Goal: Task Accomplishment & Management: Complete application form

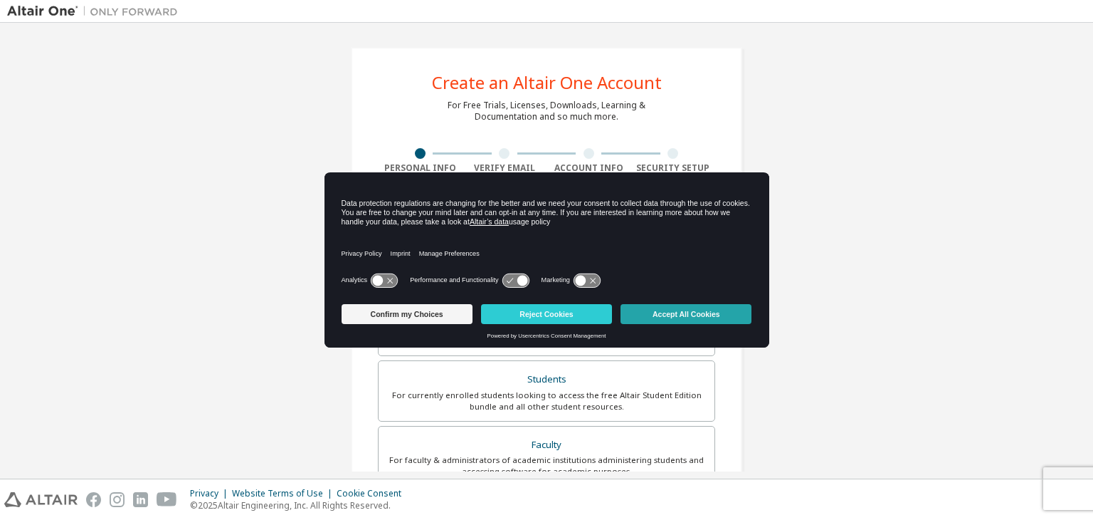
click at [700, 311] on button "Accept All Cookies" at bounding box center [686, 314] width 131 height 20
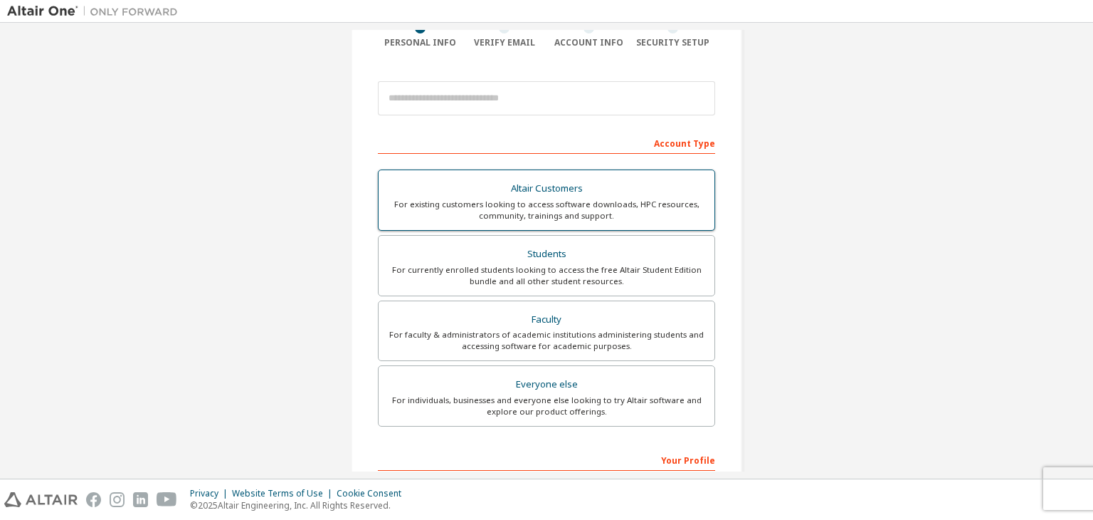
scroll to position [127, 0]
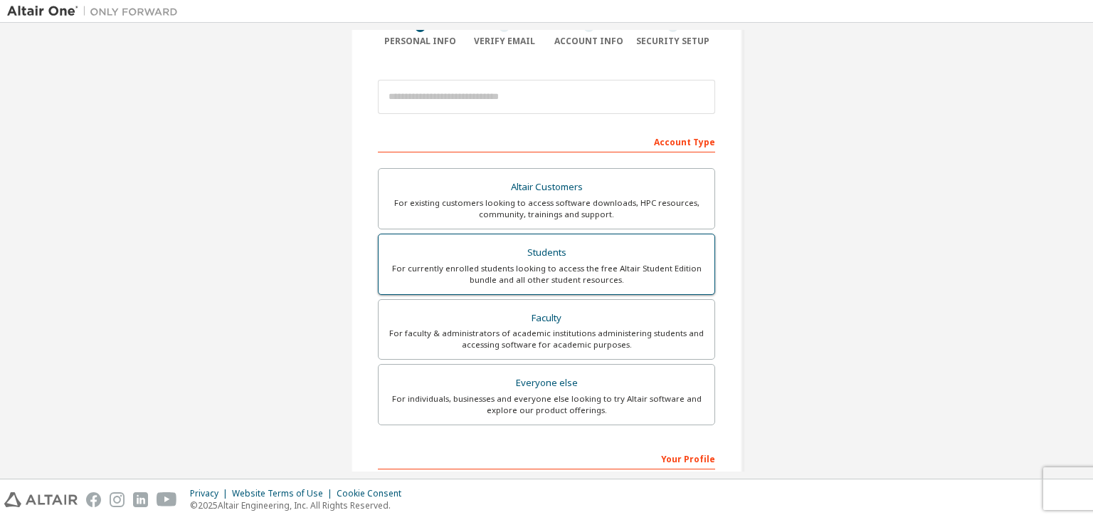
click at [606, 272] on div "For currently enrolled students looking to access the free Altair Student Editi…" at bounding box center [546, 274] width 319 height 23
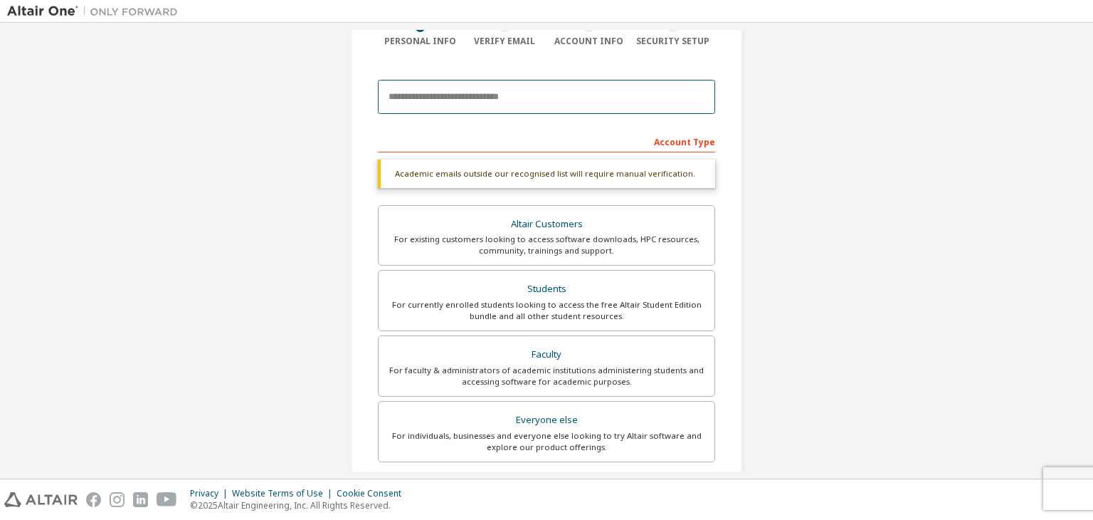
click at [600, 94] on input "email" at bounding box center [546, 97] width 337 height 34
type input "**********"
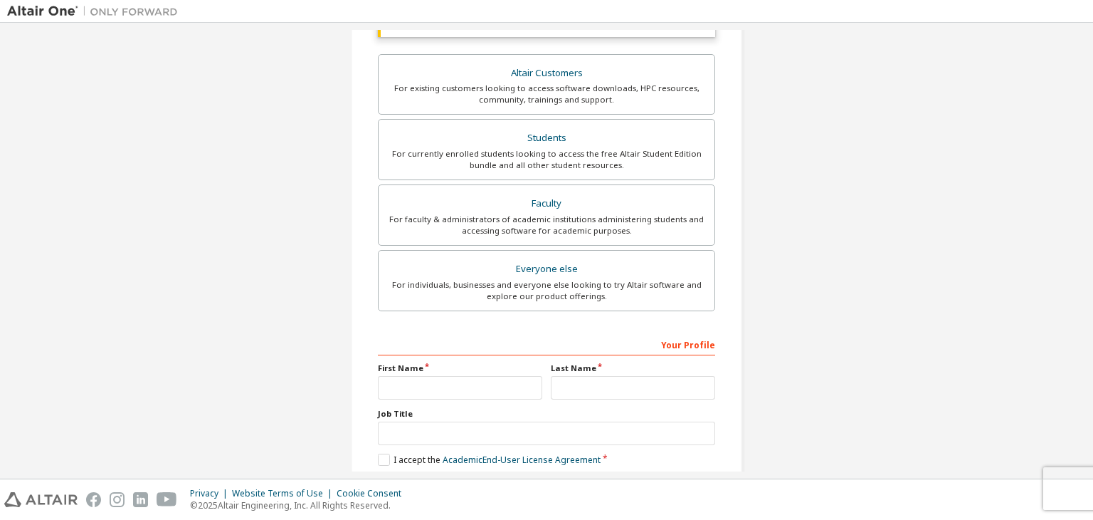
scroll to position [347, 0]
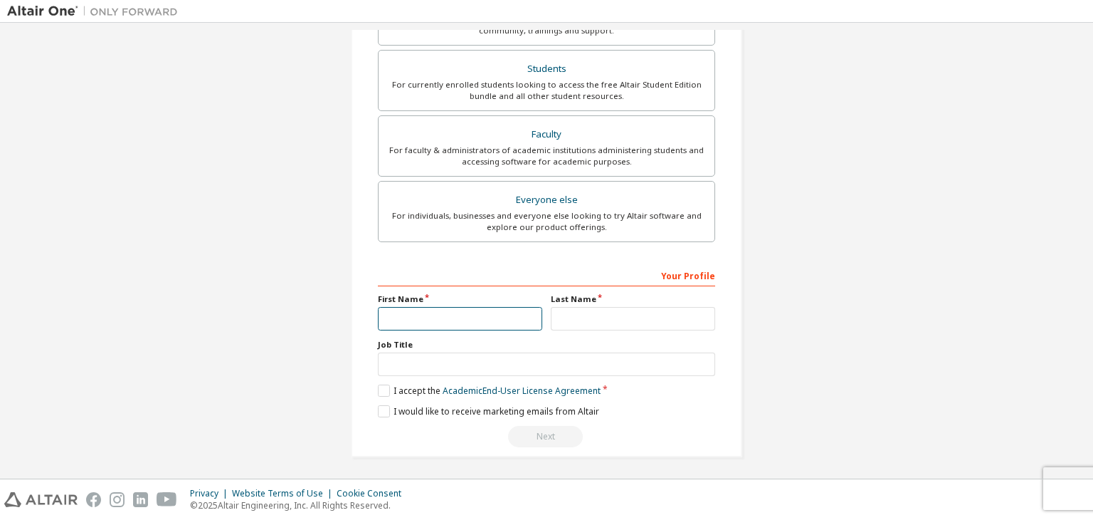
click at [496, 317] on input "text" at bounding box center [460, 318] width 164 height 23
type input "***"
click at [577, 315] on input "text" at bounding box center [633, 318] width 164 height 23
type input "*******"
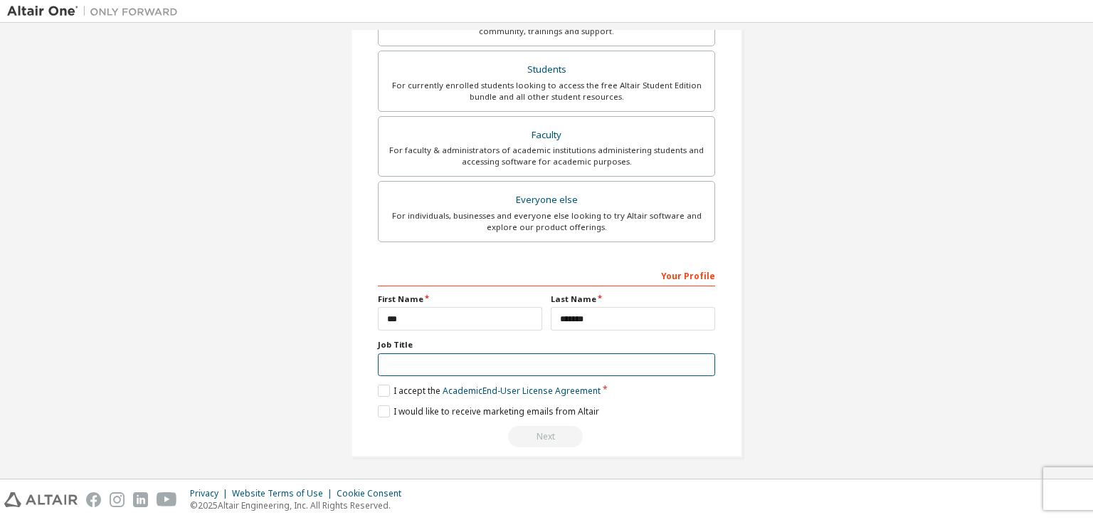
click at [579, 353] on input "text" at bounding box center [546, 364] width 337 height 23
type input "*******"
click at [387, 385] on label "I accept the Academic End-User License Agreement" at bounding box center [489, 390] width 223 height 12
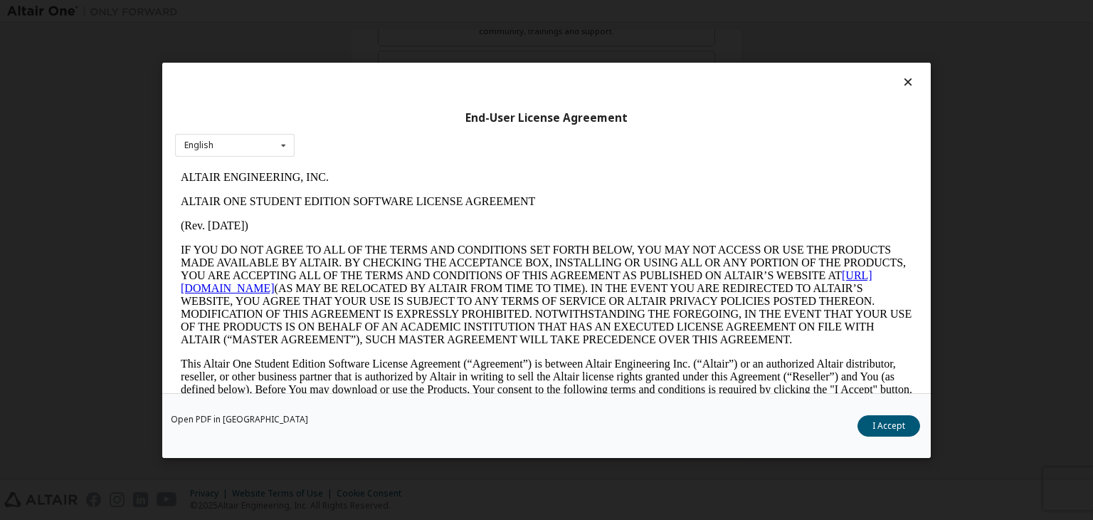
scroll to position [0, 0]
click at [907, 431] on button "I Accept" at bounding box center [889, 425] width 63 height 21
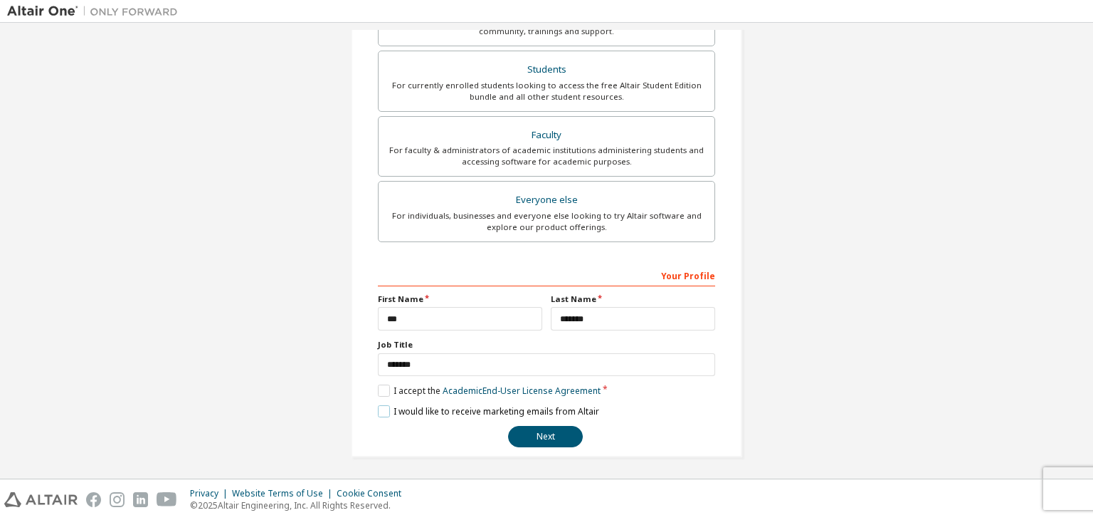
click at [387, 408] on label "I would like to receive marketing emails from Altair" at bounding box center [488, 411] width 221 height 12
click at [518, 436] on button "Next" at bounding box center [545, 436] width 75 height 21
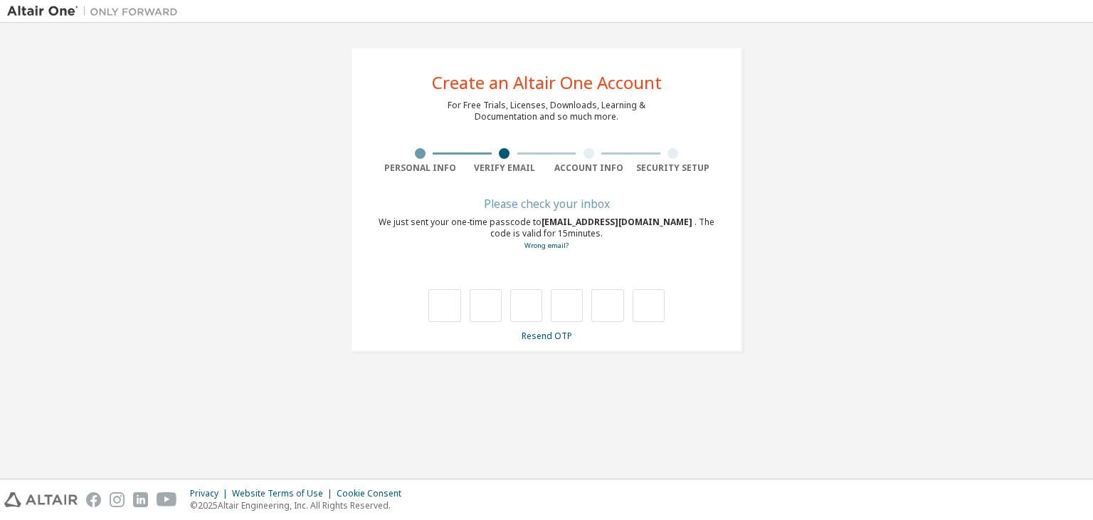
click at [543, 224] on div "We just sent your one-time passcode to egi.5240411112@student.uty.ac.id . The c…" at bounding box center [546, 233] width 337 height 35
click at [547, 221] on span "egi.5240411112@student.uty.ac.id" at bounding box center [618, 222] width 153 height 12
drag, startPoint x: 547, startPoint y: 221, endPoint x: 686, endPoint y: 221, distance: 138.8
click at [686, 221] on span "egi.5240411112@student.uty.ac.id" at bounding box center [618, 222] width 153 height 12
copy span "egi.5240411112@student.uty.ac.id"
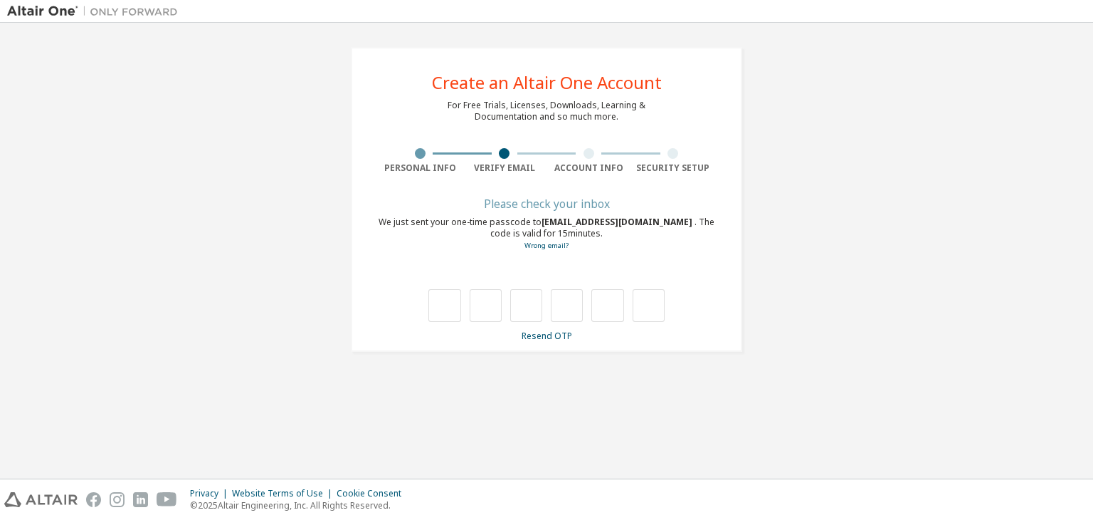
click at [719, 269] on div "**********" at bounding box center [547, 199] width 392 height 305
click at [532, 333] on link "Resend OTP" at bounding box center [547, 336] width 51 height 12
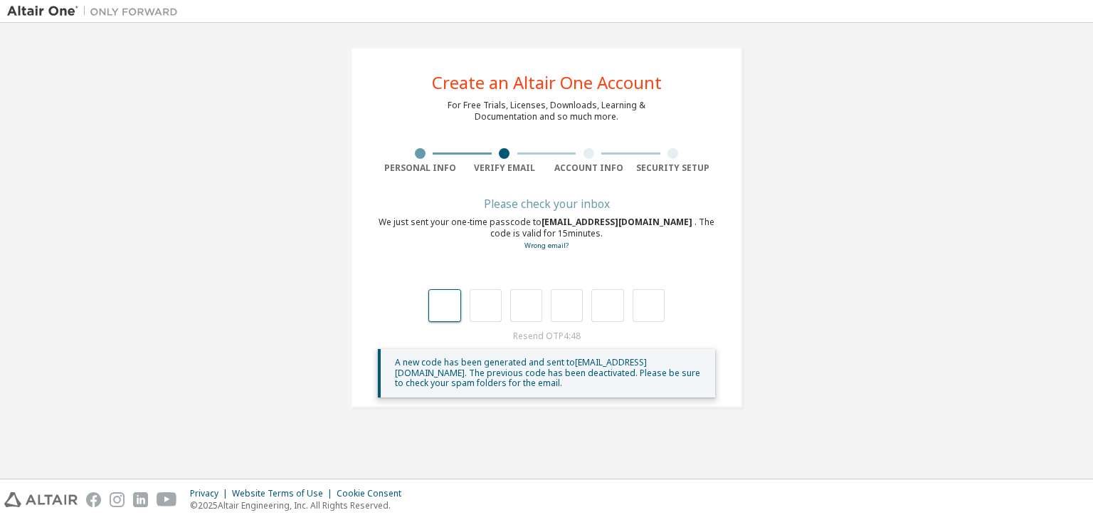
click at [439, 300] on input "text" at bounding box center [445, 305] width 32 height 33
type input "*"
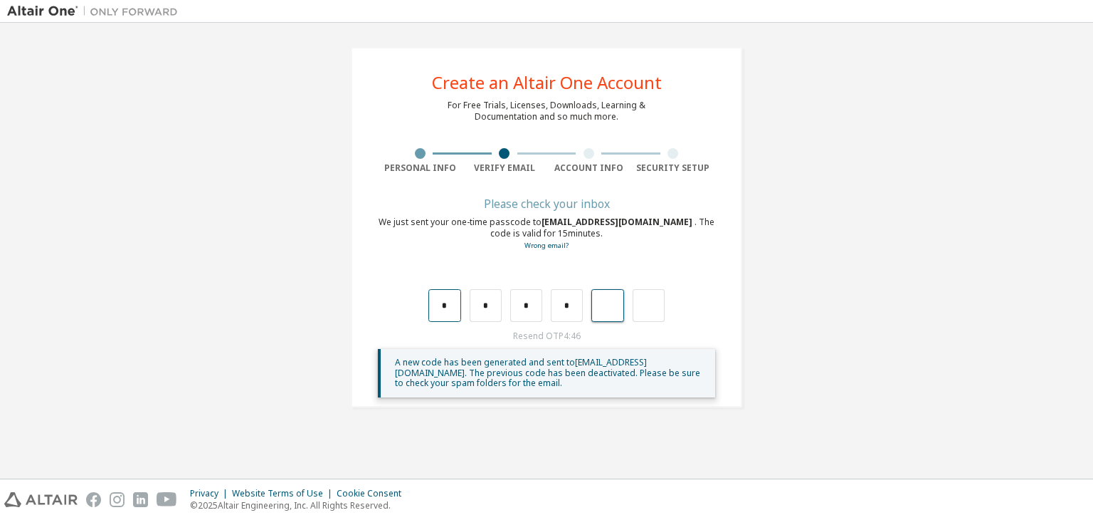
type input "*"
click at [439, 300] on input "text" at bounding box center [445, 305] width 32 height 33
type input "*"
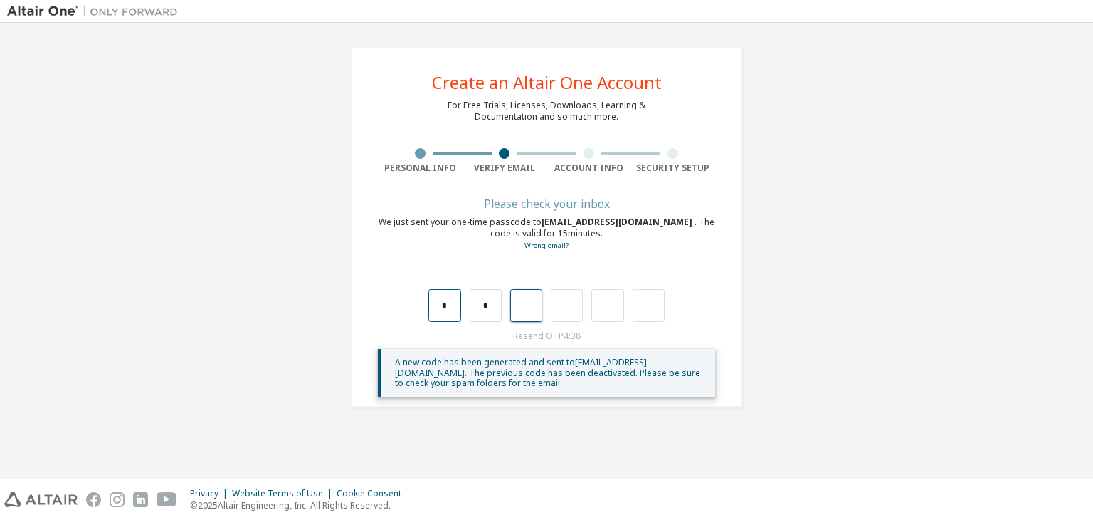
type input "*"
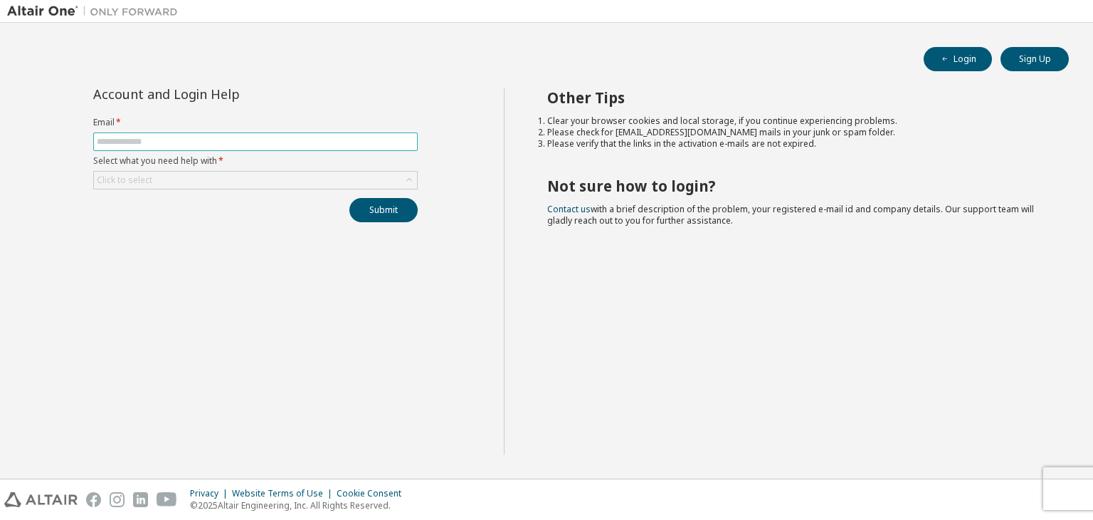
click at [350, 144] on input "text" at bounding box center [256, 141] width 318 height 11
type input "**********"
click at [316, 185] on div "Click to select" at bounding box center [255, 180] width 323 height 17
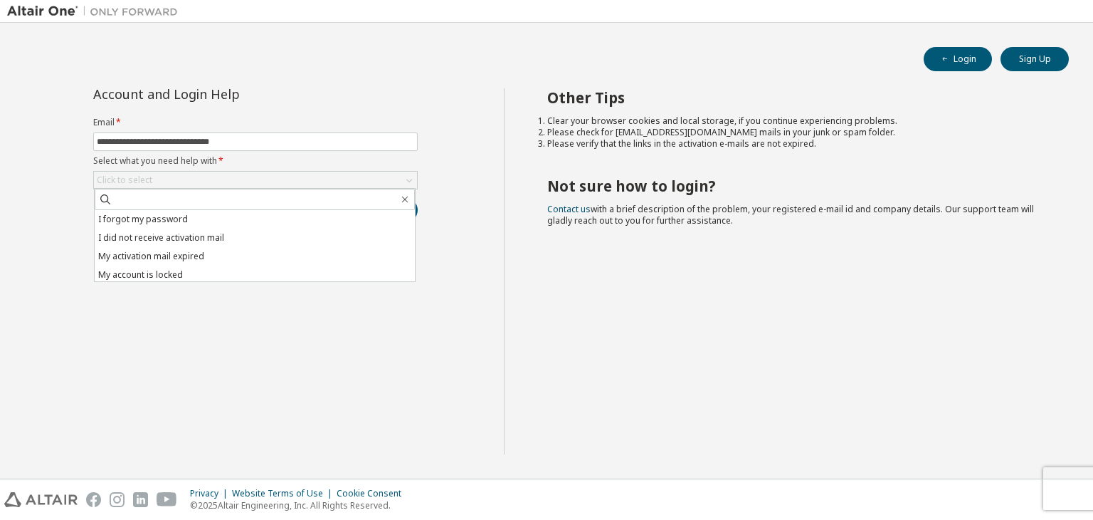
click at [594, 283] on div "Other Tips Clear your browser cookies and local storage, if you continue experi…" at bounding box center [795, 271] width 583 height 366
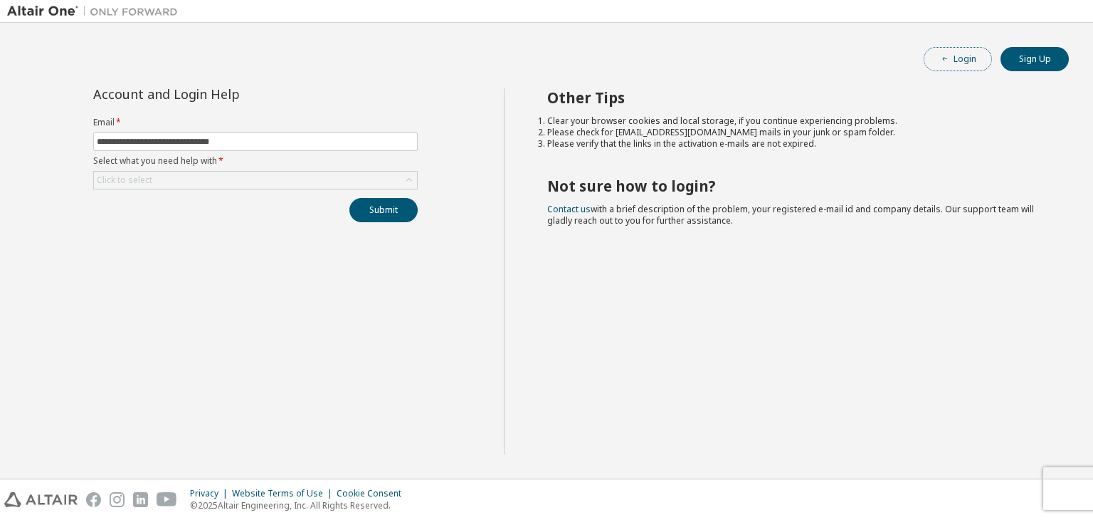
click at [967, 66] on button "Login" at bounding box center [958, 59] width 68 height 24
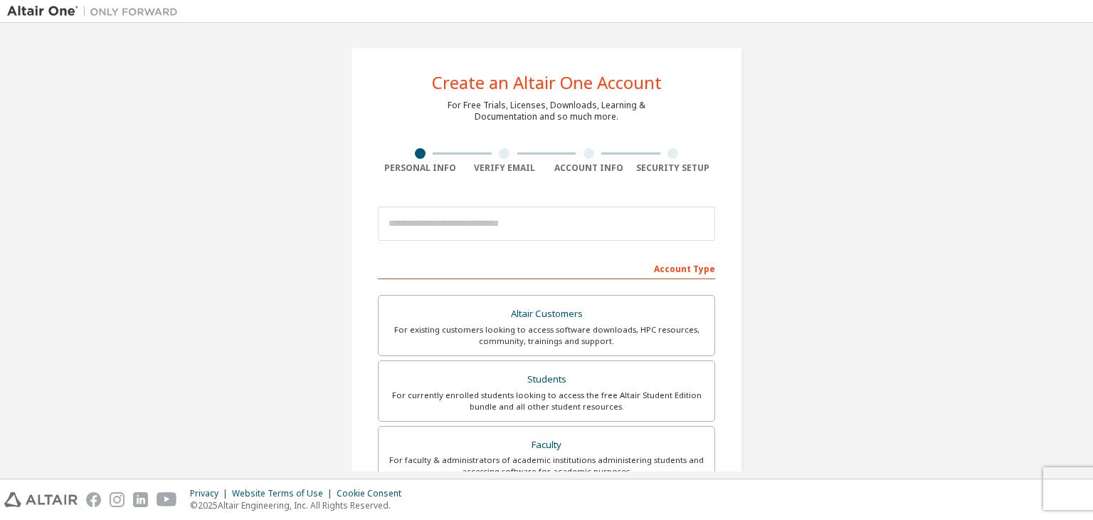
scroll to position [310, 0]
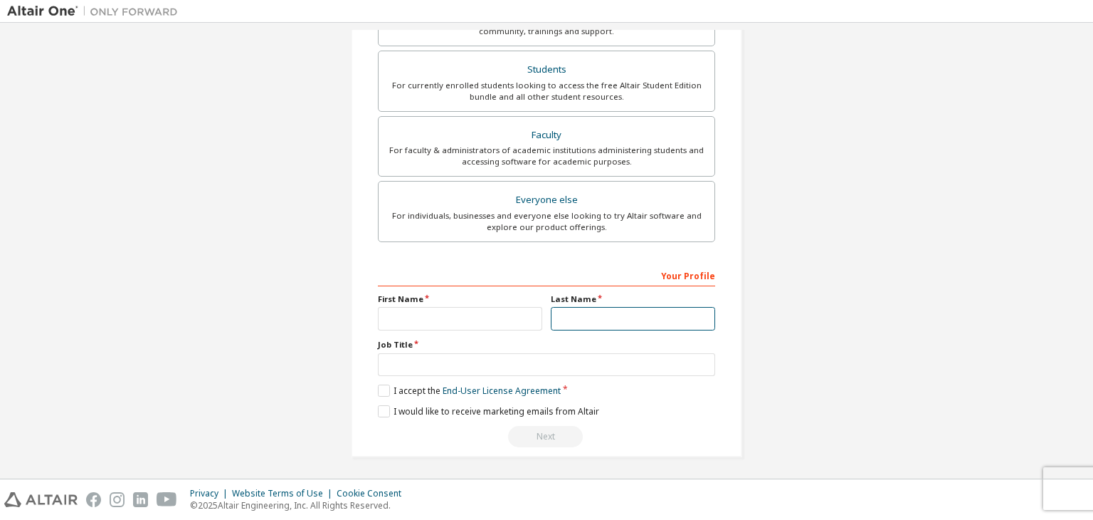
click at [605, 316] on input "text" at bounding box center [633, 318] width 164 height 23
click at [481, 318] on input "text" at bounding box center [460, 318] width 164 height 23
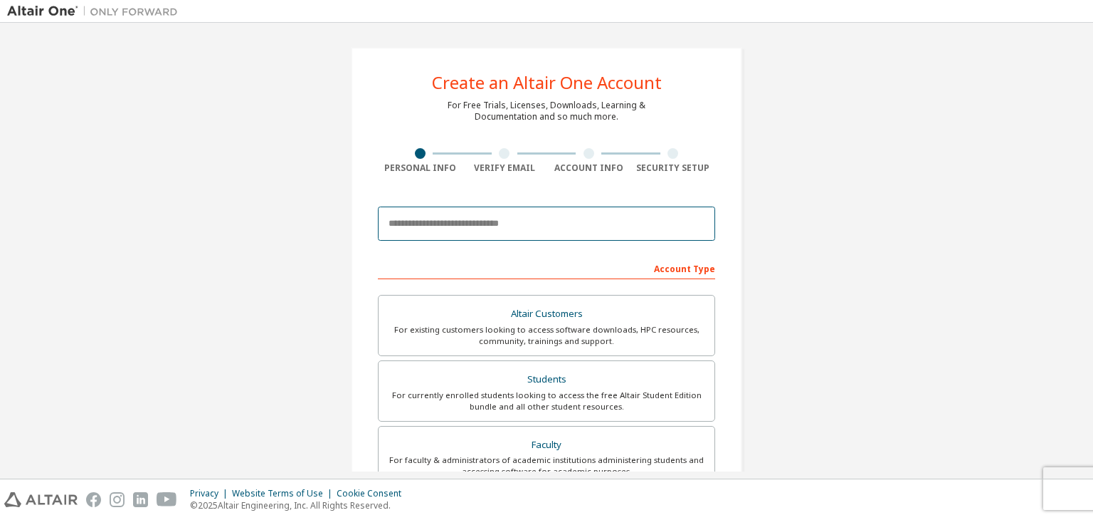
click at [474, 228] on input "email" at bounding box center [546, 223] width 337 height 34
type input "**********"
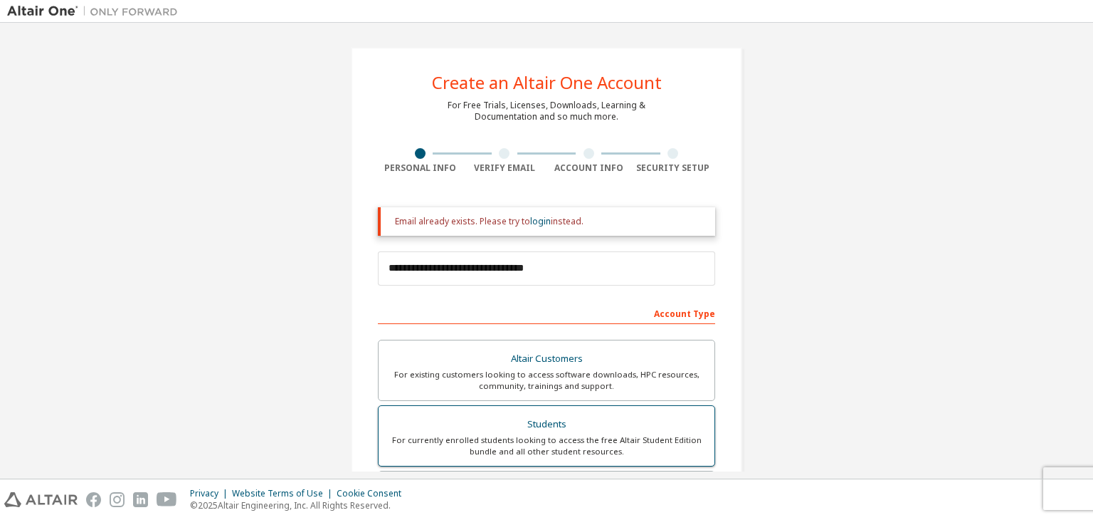
click at [503, 386] on div "Altair Customers For existing customers looking to access software downloads, H…" at bounding box center [546, 470] width 337 height 261
click at [503, 447] on div "For currently enrolled students looking to access the free Altair Student Editi…" at bounding box center [546, 445] width 319 height 23
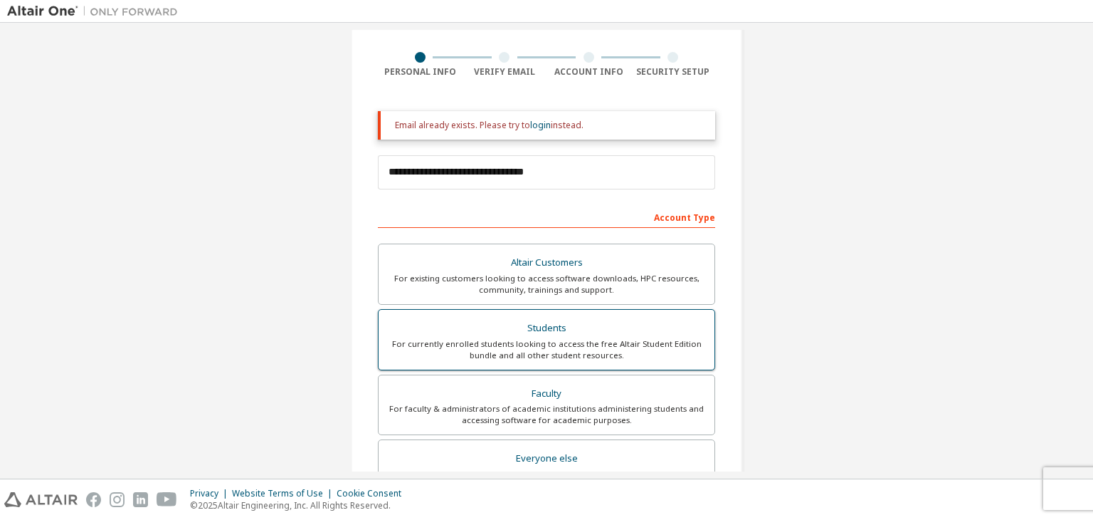
scroll to position [97, 0]
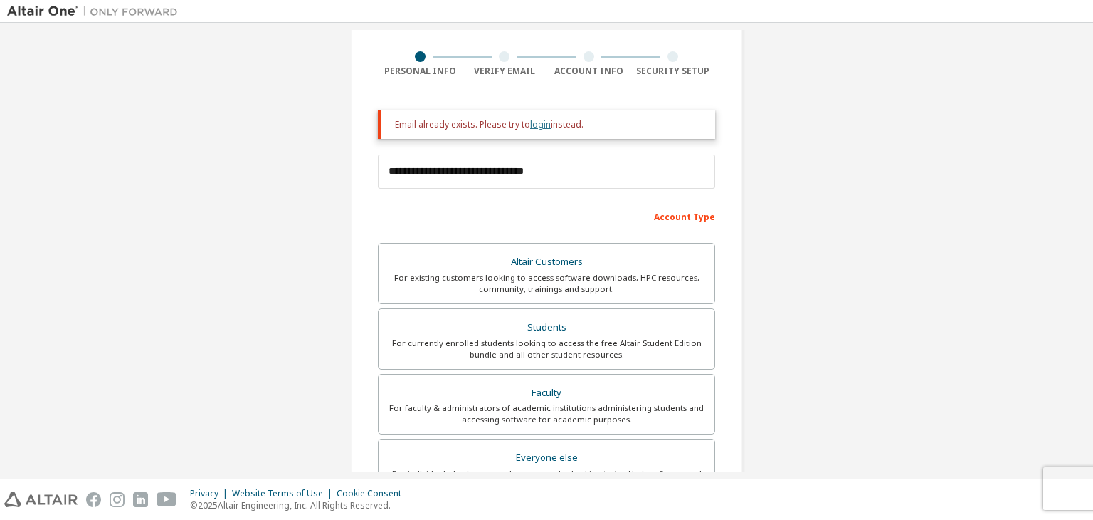
click at [535, 129] on link "login" at bounding box center [540, 124] width 21 height 12
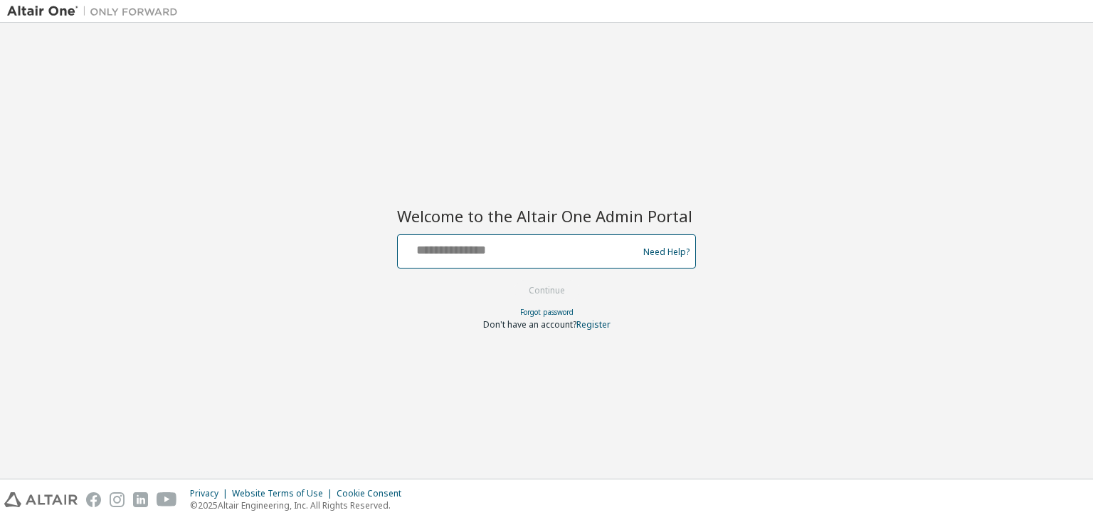
click at [531, 248] on input "text" at bounding box center [520, 248] width 233 height 21
type input "**********"
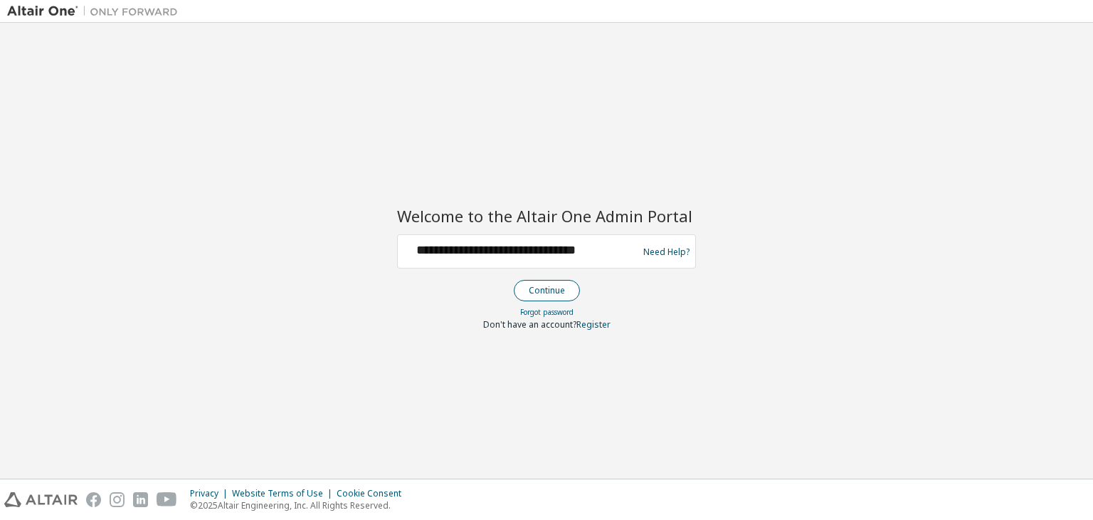
click at [533, 281] on button "Continue" at bounding box center [547, 290] width 66 height 21
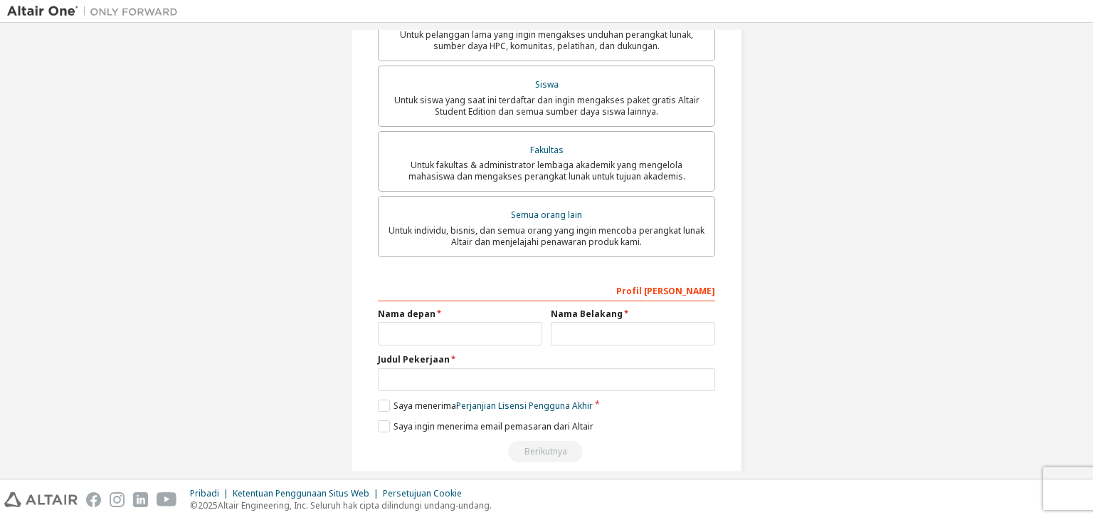
scroll to position [324, 0]
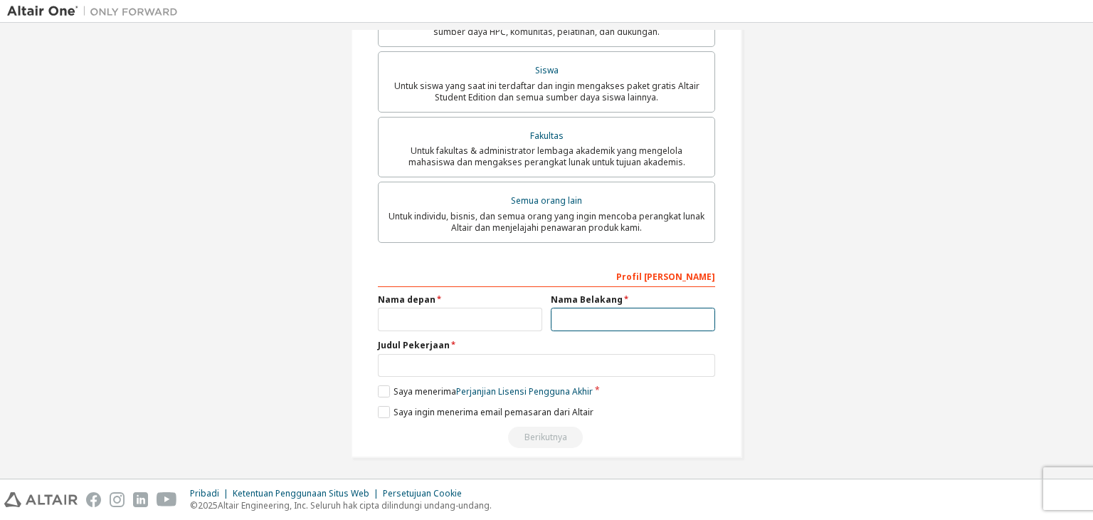
click at [560, 317] on input "text" at bounding box center [633, 319] width 164 height 23
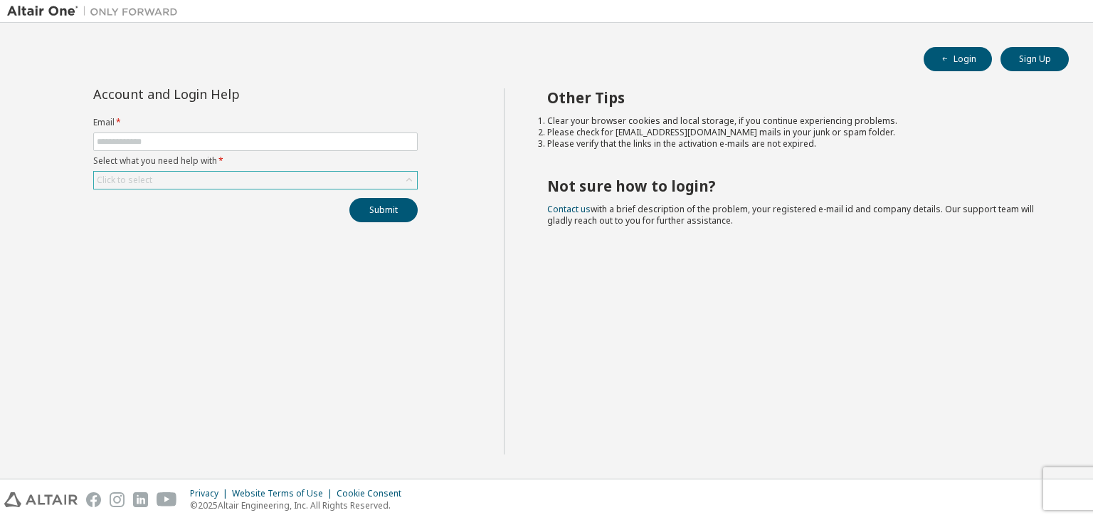
click at [407, 187] on div "Click to select" at bounding box center [255, 180] width 323 height 17
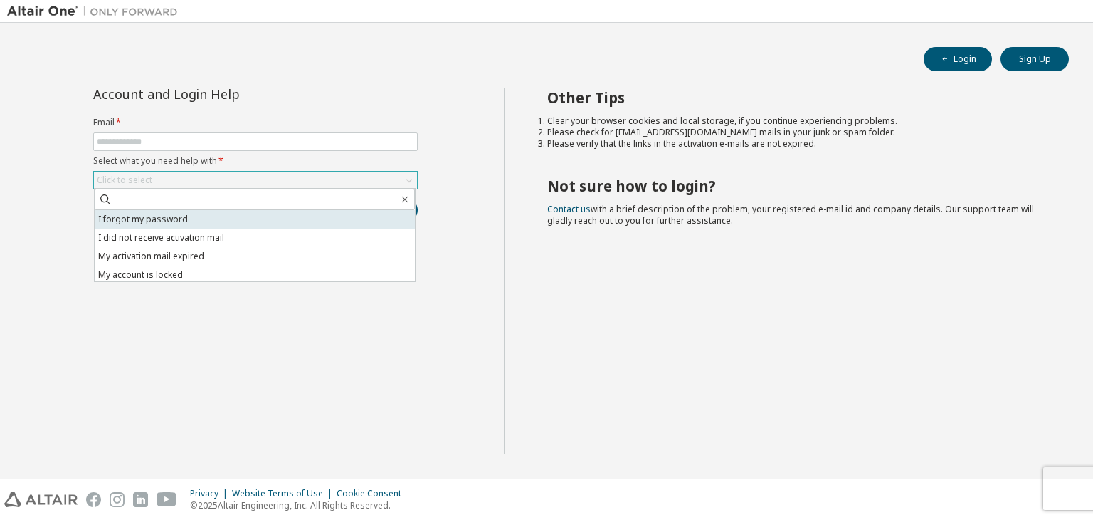
click at [393, 214] on li "I forgot my password" at bounding box center [255, 219] width 320 height 19
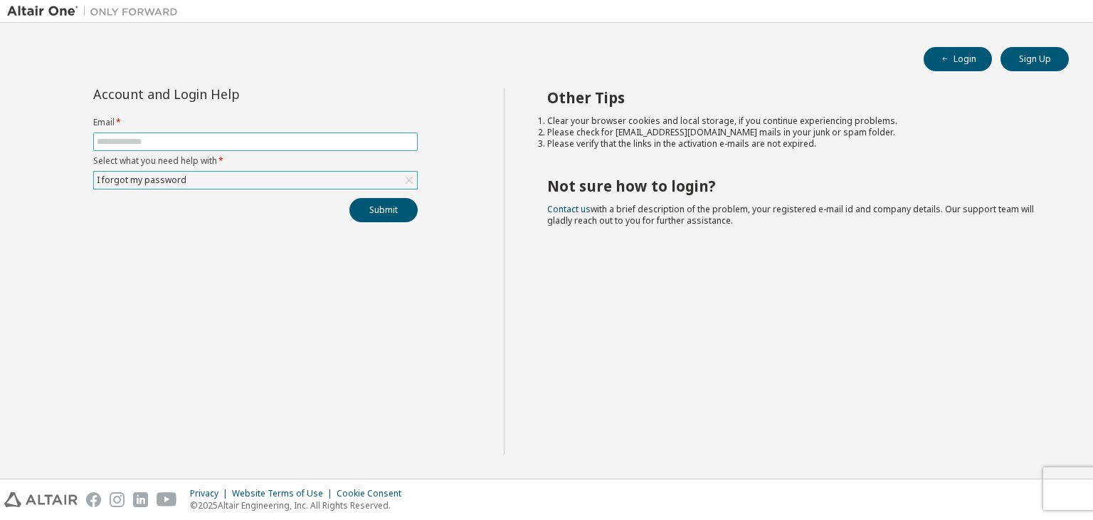
click at [346, 137] on input "text" at bounding box center [256, 141] width 318 height 11
paste input "**********"
type input "**********"
click at [297, 233] on div "Account and Login Help Email * Select what you need help with * I forgot my pas…" at bounding box center [255, 271] width 497 height 366
click at [277, 136] on input "text" at bounding box center [256, 141] width 318 height 11
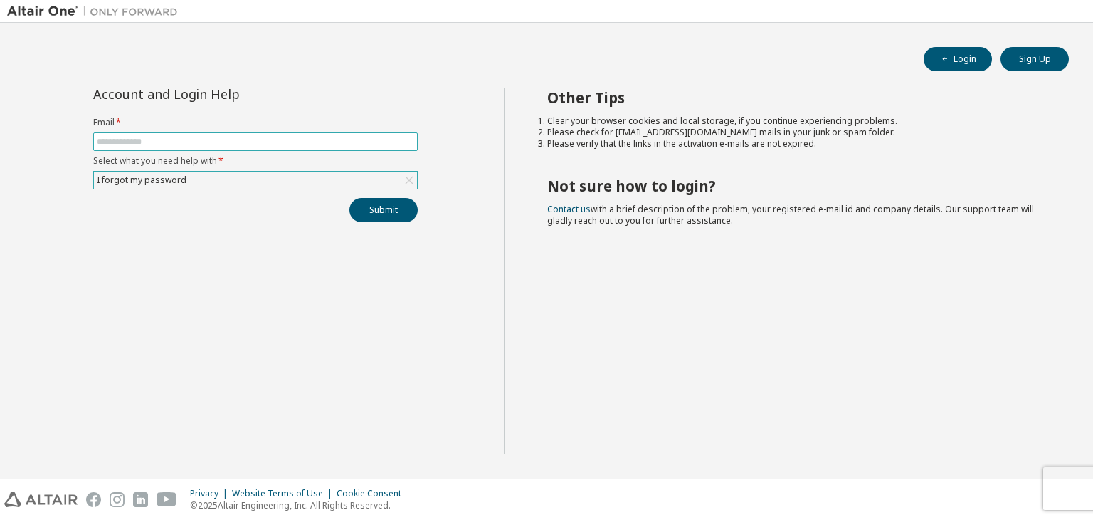
type input "**********"
click at [368, 202] on button "Submit" at bounding box center [384, 210] width 68 height 24
click at [379, 222] on div "**********" at bounding box center [255, 271] width 497 height 366
click at [377, 209] on button "Submit" at bounding box center [384, 210] width 68 height 24
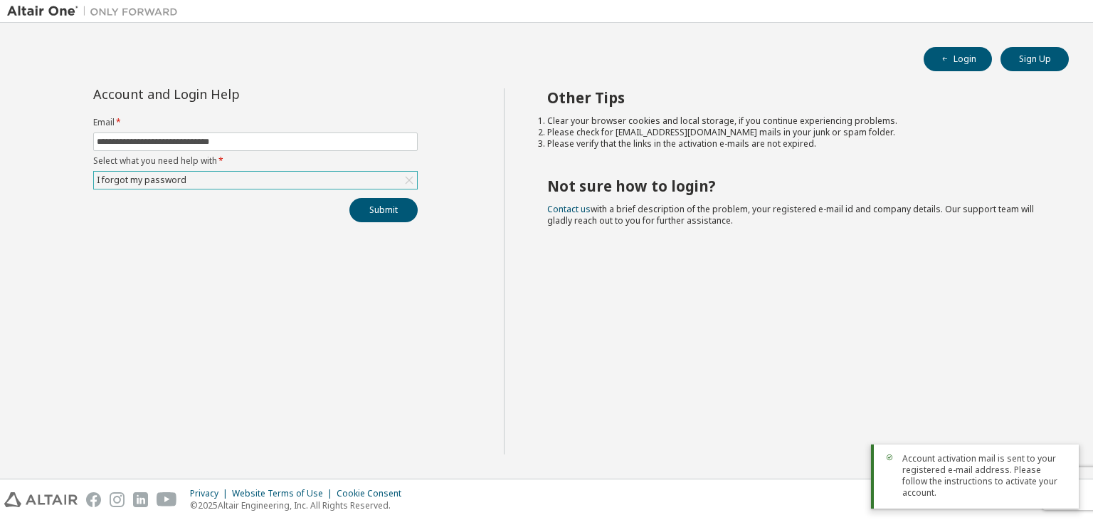
click at [927, 479] on span "Account activation mail is sent to your registered e-mail address. Please follo…" at bounding box center [985, 476] width 165 height 46
drag, startPoint x: 901, startPoint y: 468, endPoint x: 996, endPoint y: 494, distance: 98.1
click at [996, 494] on div "Account activation mail is sent to your registered e-mail address. Please follo…" at bounding box center [975, 476] width 208 height 64
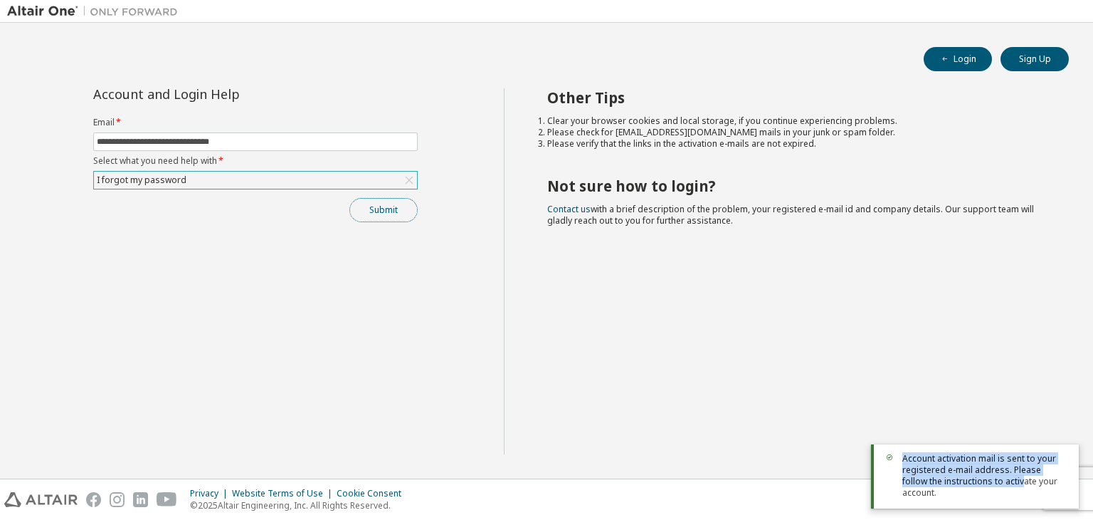
click at [400, 203] on button "Submit" at bounding box center [384, 210] width 68 height 24
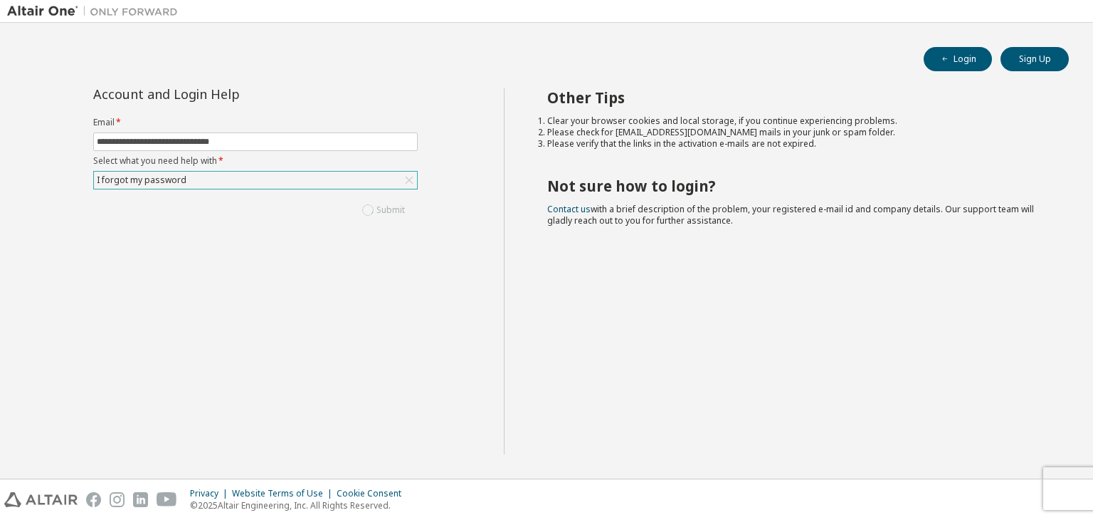
click at [597, 329] on div "Other Tips Clear your browser cookies and local storage, if you continue experi…" at bounding box center [795, 271] width 583 height 366
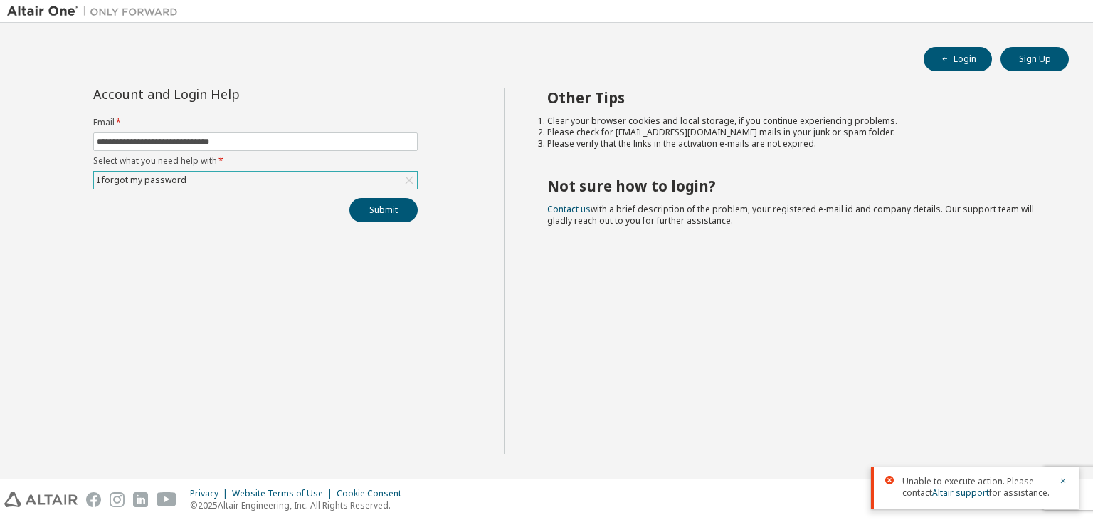
click at [40, 6] on img at bounding box center [96, 11] width 178 height 14
click at [968, 63] on button "Login" at bounding box center [958, 59] width 68 height 24
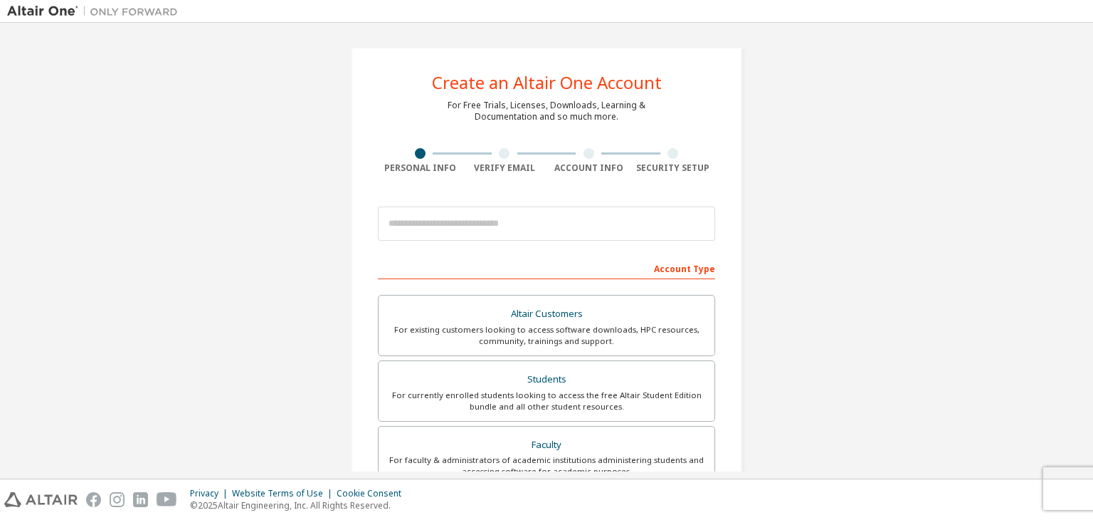
scroll to position [310, 0]
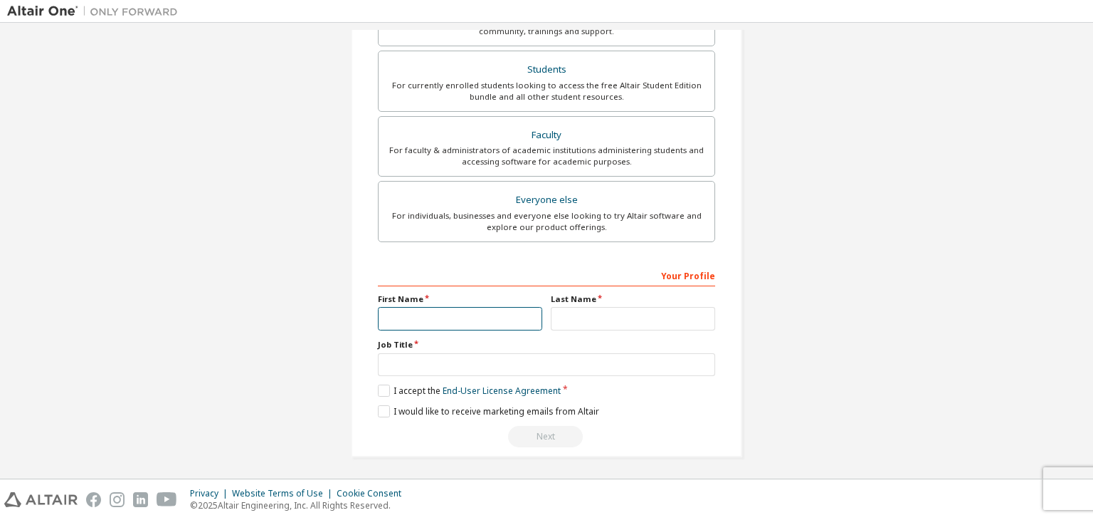
click at [446, 322] on input "text" at bounding box center [460, 318] width 164 height 23
click at [576, 325] on input "text" at bounding box center [633, 318] width 164 height 23
click at [549, 362] on input "text" at bounding box center [546, 364] width 337 height 23
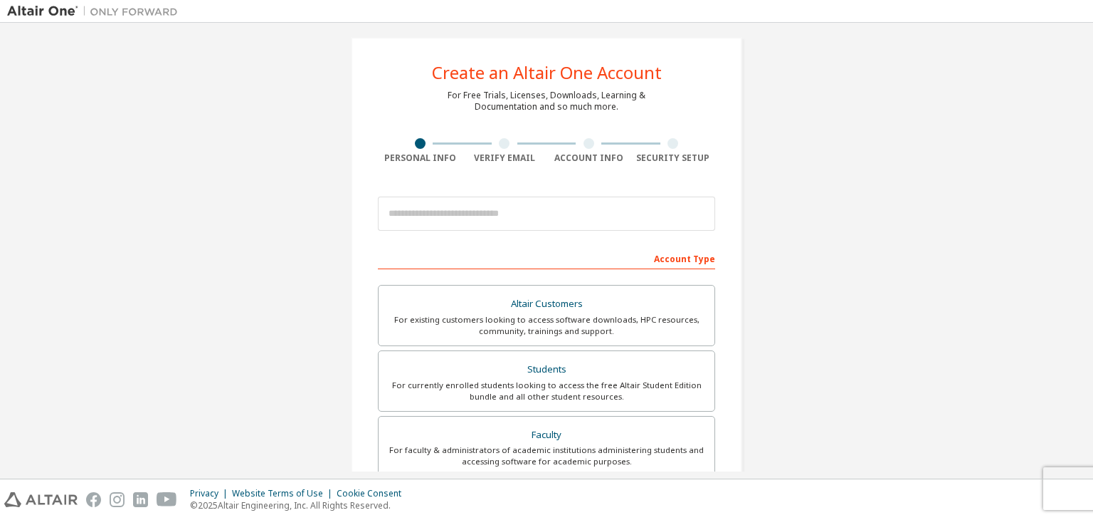
scroll to position [0, 0]
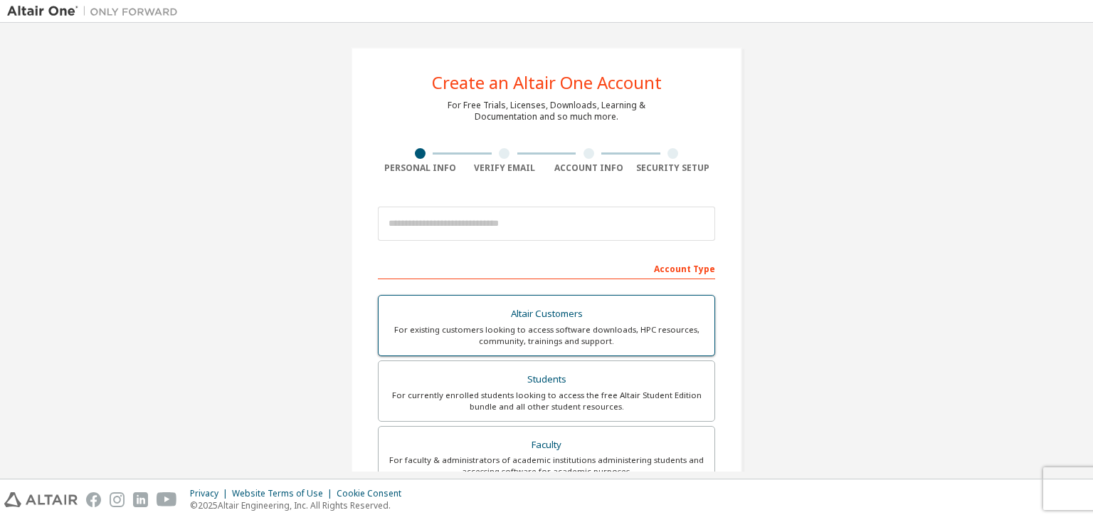
scroll to position [310, 0]
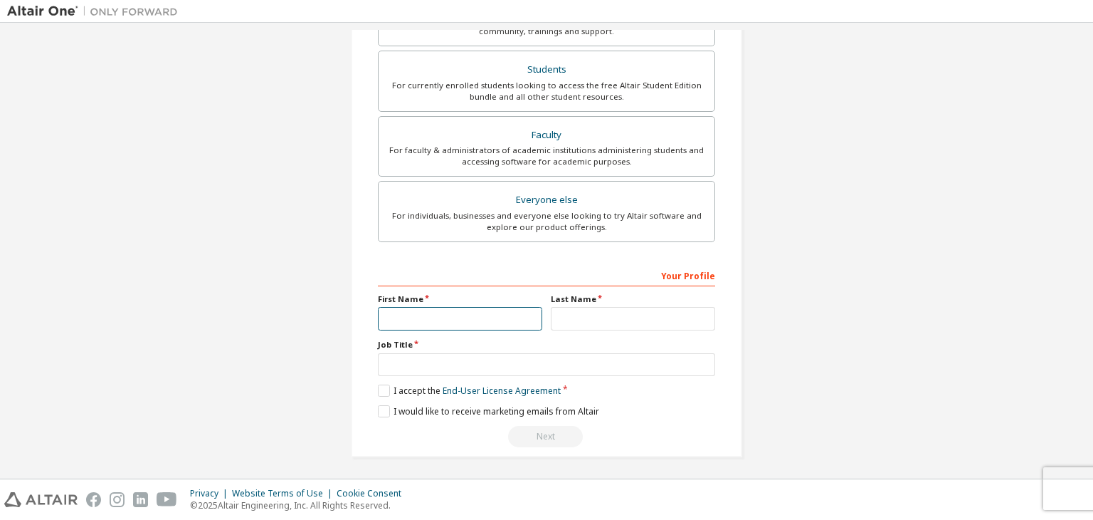
click at [478, 315] on input "text" at bounding box center [460, 318] width 164 height 23
click at [602, 308] on input "text" at bounding box center [633, 318] width 164 height 23
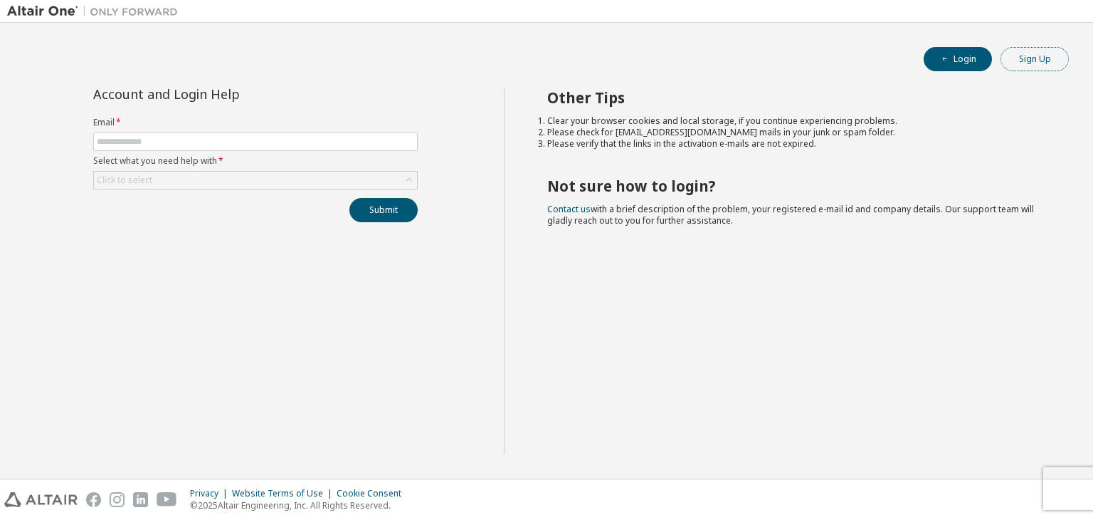
click at [1049, 51] on button "Sign Up" at bounding box center [1035, 59] width 68 height 24
click at [182, 179] on div "Click to select" at bounding box center [255, 180] width 323 height 17
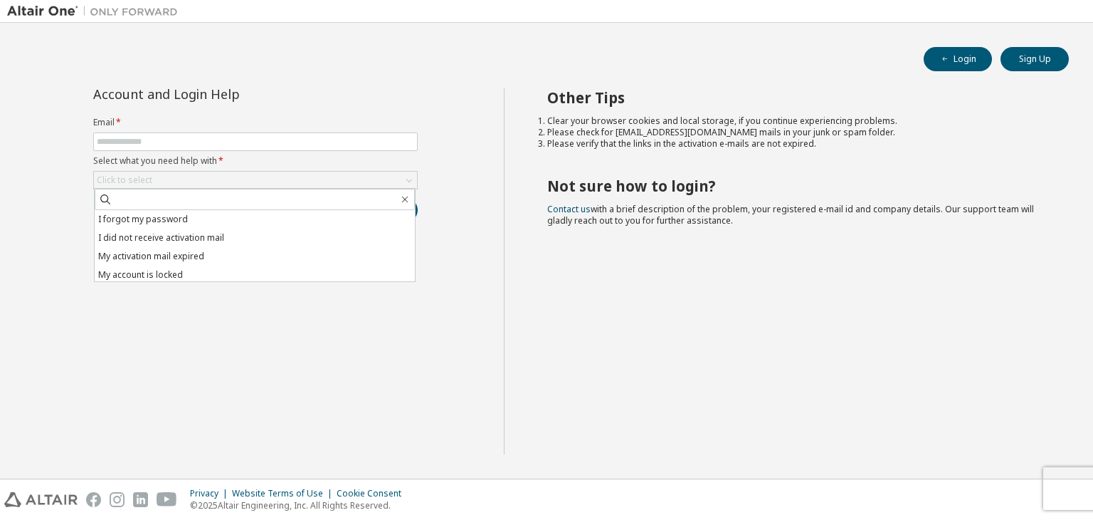
click at [557, 354] on div "Other Tips Clear your browser cookies and local storage, if you continue experi…" at bounding box center [795, 271] width 583 height 366
